Goal: Transaction & Acquisition: Purchase product/service

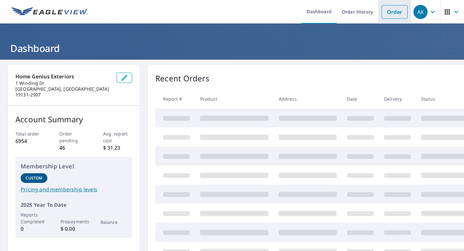
click at [394, 15] on link "Order" at bounding box center [395, 12] width 26 height 14
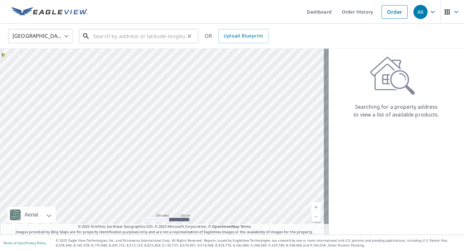
click at [163, 37] on input "text" at bounding box center [139, 36] width 92 height 18
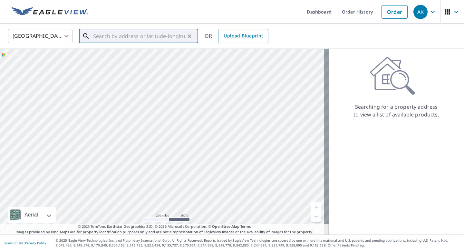
paste input "[STREET_ADDRESS]"
click at [156, 56] on span "[STREET_ADDRESS]" at bounding box center [142, 55] width 101 height 8
type input "[STREET_ADDRESS]"
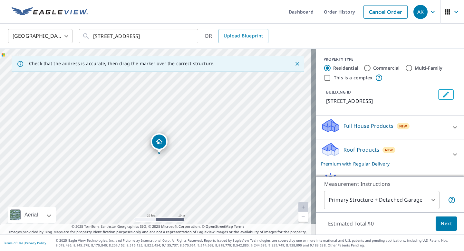
click at [449, 224] on button "Next" at bounding box center [446, 223] width 21 height 15
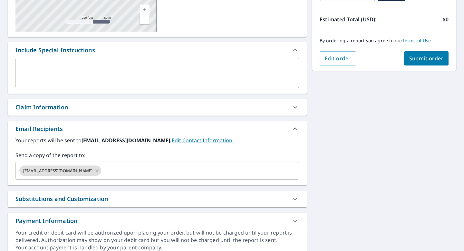
scroll to position [137, 0]
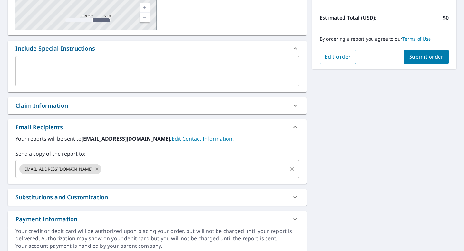
click at [99, 170] on icon at bounding box center [96, 168] width 5 height 7
checkbox input "true"
click at [99, 170] on input "text" at bounding box center [152, 169] width 268 height 12
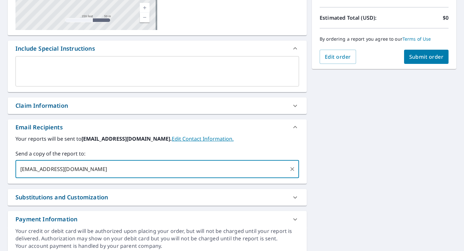
type input "[EMAIL_ADDRESS][DOMAIN_NAME]"
click at [410, 60] on span "Submit order" at bounding box center [427, 56] width 35 height 7
checkbox input "true"
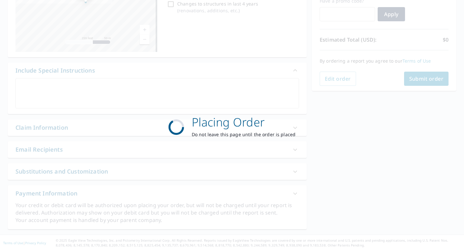
scroll to position [114, 0]
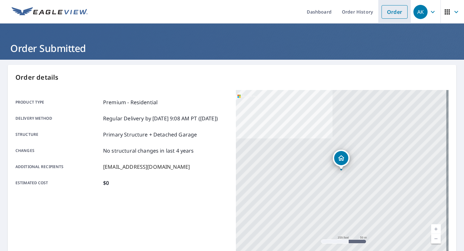
click at [392, 9] on link "Order" at bounding box center [395, 12] width 26 height 14
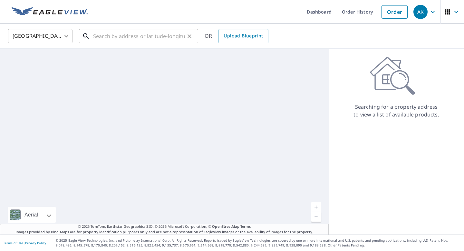
click at [166, 34] on input "text" at bounding box center [139, 36] width 92 height 18
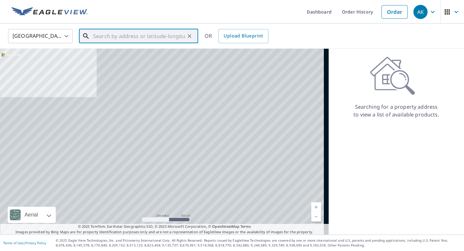
paste input "[STREET_ADDRESS][PERSON_NAME]"
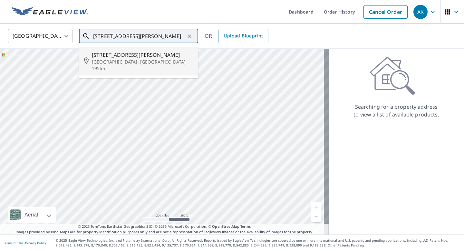
click at [146, 55] on span "[STREET_ADDRESS][PERSON_NAME]" at bounding box center [142, 55] width 101 height 8
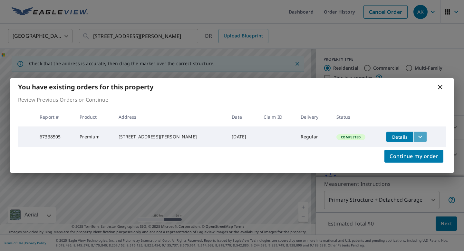
click at [419, 135] on icon "filesDropdownBtn-67338505" at bounding box center [421, 137] width 8 height 8
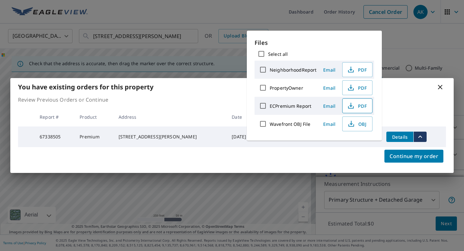
click at [364, 104] on span "PDF" at bounding box center [357, 106] width 21 height 8
click at [181, 35] on div "You have existing orders for this property Review Previous Orders or Continue R…" at bounding box center [232, 125] width 464 height 251
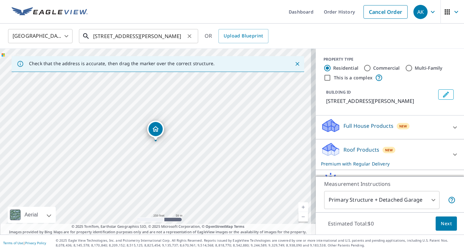
click at [174, 37] on input "[STREET_ADDRESS][PERSON_NAME]" at bounding box center [139, 36] width 92 height 18
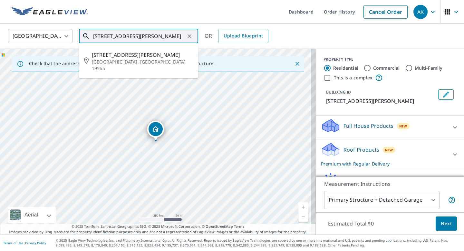
click at [174, 37] on input "[STREET_ADDRESS][PERSON_NAME]" at bounding box center [139, 36] width 92 height 18
paste input "[STREET_ADDRESS]"
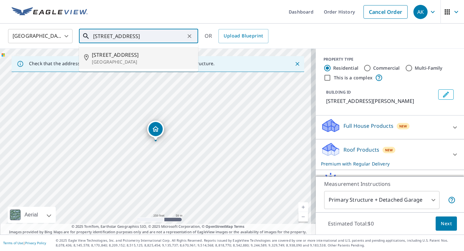
click at [160, 56] on span "[STREET_ADDRESS]" at bounding box center [142, 55] width 101 height 8
type input "[STREET_ADDRESS]"
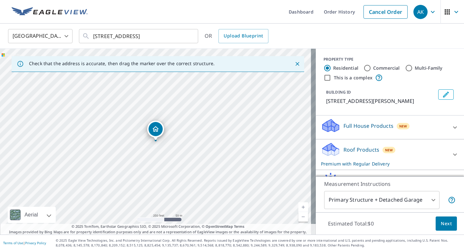
click at [442, 225] on span "Next" at bounding box center [446, 224] width 11 height 8
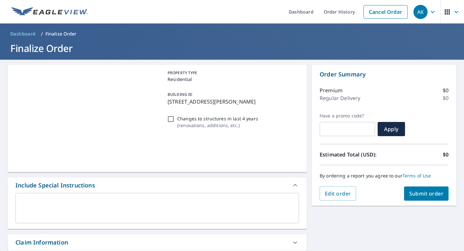
scroll to position [162, 0]
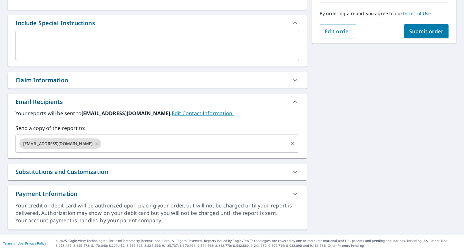
click at [99, 145] on icon at bounding box center [96, 143] width 5 height 7
checkbox input "true"
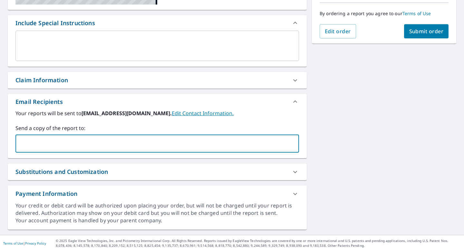
click at [99, 145] on input "text" at bounding box center [152, 143] width 268 height 12
type input "[EMAIL_ADDRESS][DOMAIN_NAME]"
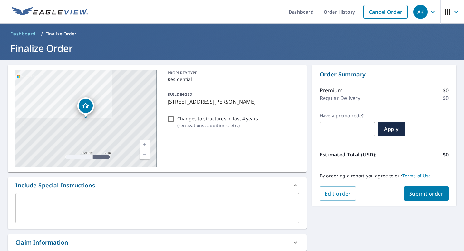
scroll to position [162, 0]
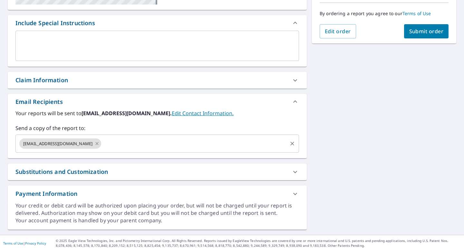
click at [100, 143] on icon at bounding box center [96, 143] width 5 height 7
checkbox input "true"
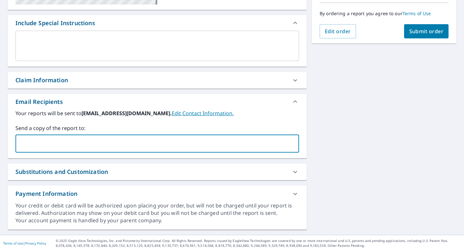
click at [100, 143] on input "text" at bounding box center [152, 143] width 268 height 12
type input "[EMAIL_ADDRESS][DOMAIN_NAME]"
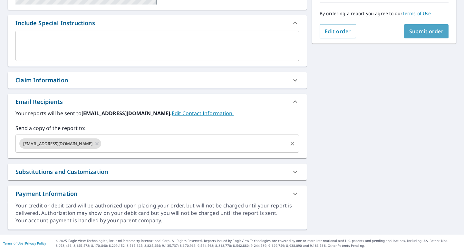
click at [422, 34] on span "Submit order" at bounding box center [427, 31] width 35 height 7
checkbox input "true"
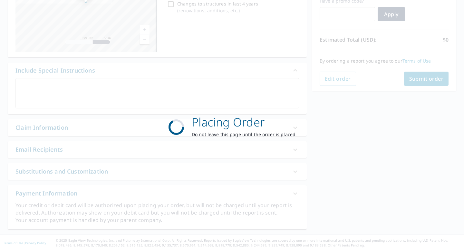
scroll to position [114, 0]
